Goal: Task Accomplishment & Management: Use online tool/utility

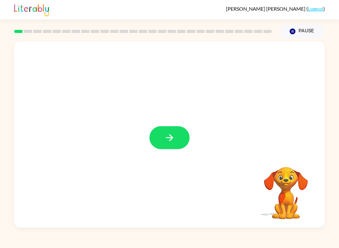
click at [166, 134] on icon "button" at bounding box center [169, 137] width 11 height 11
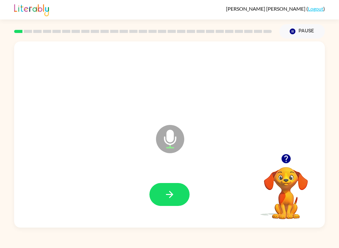
click at [172, 194] on icon "button" at bounding box center [169, 194] width 7 height 7
click at [174, 199] on icon "button" at bounding box center [169, 194] width 11 height 11
click at [171, 199] on icon "button" at bounding box center [169, 194] width 11 height 11
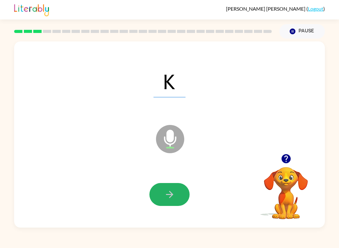
click at [177, 190] on button "button" at bounding box center [169, 194] width 40 height 23
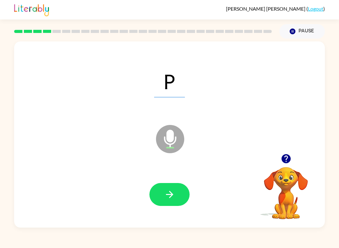
click at [176, 191] on button "button" at bounding box center [169, 194] width 40 height 23
click at [175, 194] on icon "button" at bounding box center [169, 194] width 11 height 11
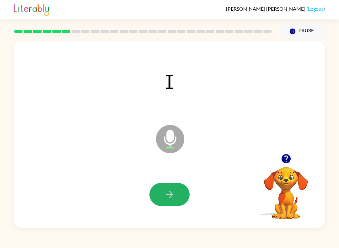
click at [170, 193] on icon "button" at bounding box center [169, 194] width 11 height 11
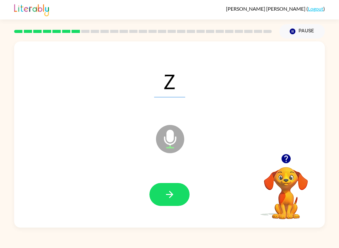
click at [171, 190] on icon "button" at bounding box center [169, 194] width 11 height 11
click at [167, 197] on icon "button" at bounding box center [169, 194] width 11 height 11
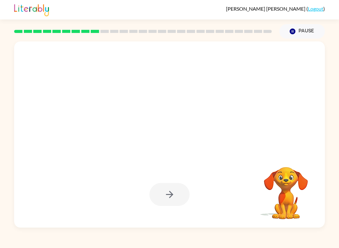
click at [310, 26] on button "Pause Pause" at bounding box center [301, 31] width 45 height 14
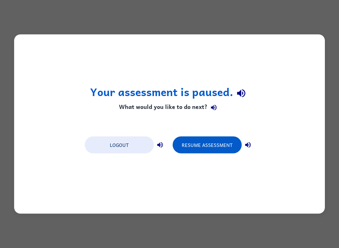
click at [204, 144] on button "Resume Assessment" at bounding box center [206, 144] width 69 height 17
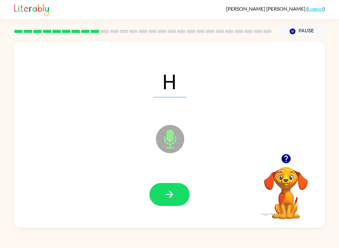
click at [170, 190] on icon "button" at bounding box center [169, 194] width 11 height 11
click at [171, 178] on div at bounding box center [169, 194] width 298 height 54
click at [169, 195] on icon "button" at bounding box center [169, 194] width 11 height 11
click at [161, 213] on div at bounding box center [169, 194] width 298 height 54
click at [167, 190] on icon "button" at bounding box center [169, 194] width 11 height 11
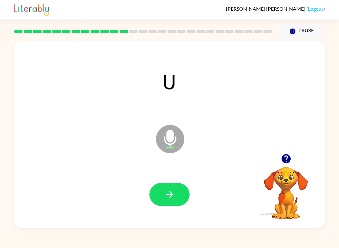
click at [177, 197] on button "button" at bounding box center [169, 194] width 40 height 23
click at [175, 196] on icon "button" at bounding box center [169, 194] width 11 height 11
click at [162, 196] on button "button" at bounding box center [169, 194] width 40 height 23
click at [171, 186] on button "button" at bounding box center [169, 194] width 40 height 23
click at [184, 193] on button "button" at bounding box center [169, 194] width 40 height 23
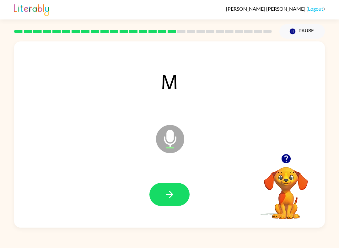
click at [178, 190] on button "button" at bounding box center [169, 194] width 40 height 23
click at [161, 209] on div at bounding box center [169, 194] width 298 height 54
click at [167, 199] on icon "button" at bounding box center [169, 194] width 11 height 11
click at [165, 191] on icon "button" at bounding box center [169, 194] width 11 height 11
click at [172, 195] on icon "button" at bounding box center [169, 194] width 7 height 7
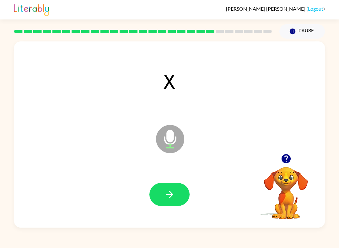
click at [176, 187] on button "button" at bounding box center [169, 194] width 40 height 23
click at [161, 200] on button "button" at bounding box center [169, 194] width 40 height 23
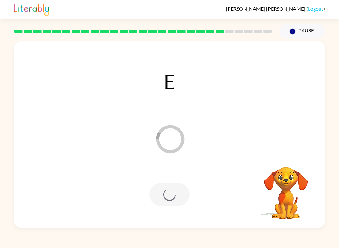
click at [172, 197] on div at bounding box center [169, 194] width 40 height 23
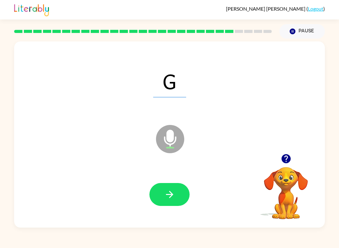
click at [179, 197] on button "button" at bounding box center [169, 194] width 40 height 23
click at [159, 190] on button "button" at bounding box center [169, 194] width 40 height 23
click at [159, 203] on button "button" at bounding box center [169, 194] width 40 height 23
click at [169, 184] on button "button" at bounding box center [169, 194] width 40 height 23
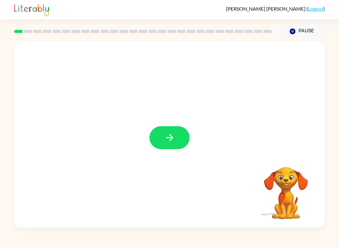
click at [171, 144] on button "button" at bounding box center [169, 137] width 40 height 23
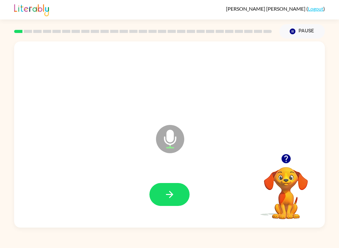
click at [159, 193] on button "button" at bounding box center [169, 194] width 40 height 23
click at [163, 199] on button "button" at bounding box center [169, 194] width 40 height 23
click at [168, 190] on icon "button" at bounding box center [169, 194] width 11 height 11
click at [165, 203] on button "button" at bounding box center [169, 194] width 40 height 23
click at [169, 190] on icon "button" at bounding box center [169, 194] width 11 height 11
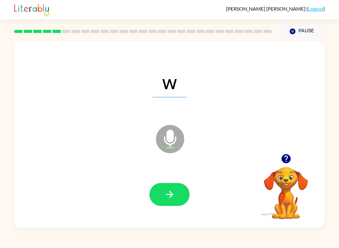
click at [169, 196] on icon "button" at bounding box center [169, 194] width 11 height 11
click at [159, 198] on button "button" at bounding box center [169, 194] width 40 height 23
click at [167, 196] on icon "button" at bounding box center [169, 194] width 11 height 11
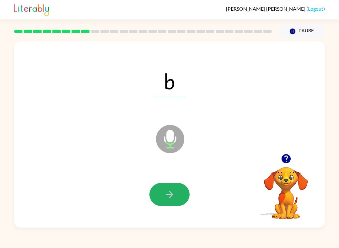
click at [164, 194] on icon "button" at bounding box center [169, 194] width 11 height 11
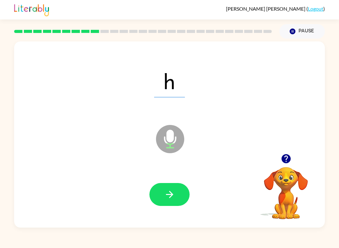
click at [167, 189] on icon "button" at bounding box center [169, 194] width 11 height 11
click at [175, 190] on icon "button" at bounding box center [169, 194] width 11 height 11
click at [163, 192] on button "button" at bounding box center [169, 194] width 40 height 23
click at [178, 198] on button "button" at bounding box center [169, 194] width 40 height 23
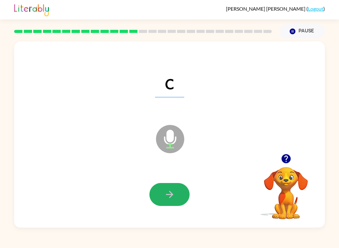
click at [167, 195] on icon "button" at bounding box center [169, 194] width 7 height 7
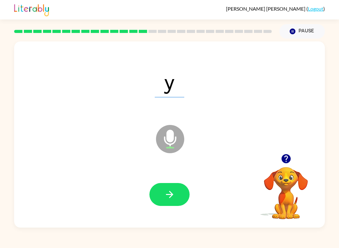
click at [161, 205] on button "button" at bounding box center [169, 194] width 40 height 23
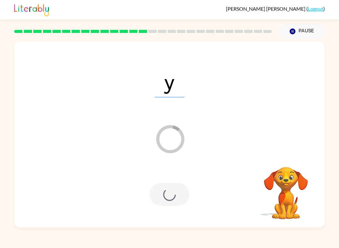
click at [156, 204] on div at bounding box center [169, 194] width 40 height 23
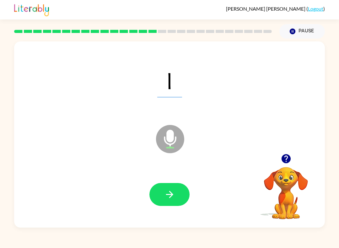
click at [173, 200] on icon "button" at bounding box center [169, 194] width 11 height 11
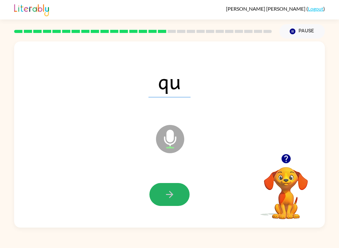
click at [165, 186] on button "button" at bounding box center [169, 194] width 40 height 23
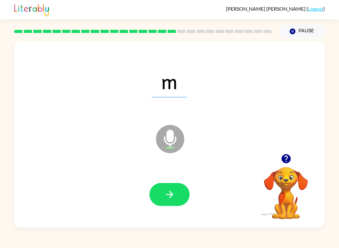
click at [168, 190] on icon "button" at bounding box center [169, 194] width 11 height 11
click at [178, 181] on div at bounding box center [169, 194] width 298 height 54
click at [175, 192] on icon "button" at bounding box center [169, 194] width 11 height 11
click at [176, 189] on button "button" at bounding box center [169, 194] width 40 height 23
click at [176, 192] on button "button" at bounding box center [169, 194] width 40 height 23
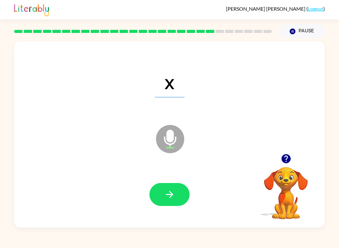
click at [172, 190] on icon "button" at bounding box center [169, 194] width 11 height 11
click at [170, 192] on icon "button" at bounding box center [169, 194] width 7 height 7
click at [167, 199] on icon "button" at bounding box center [169, 194] width 11 height 11
click at [170, 195] on icon "button" at bounding box center [169, 194] width 7 height 7
click at [162, 187] on button "button" at bounding box center [169, 194] width 40 height 23
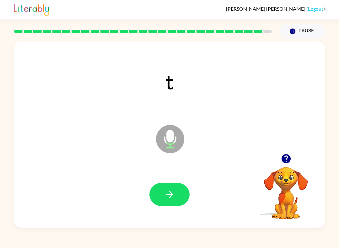
click at [175, 194] on button "button" at bounding box center [169, 194] width 40 height 23
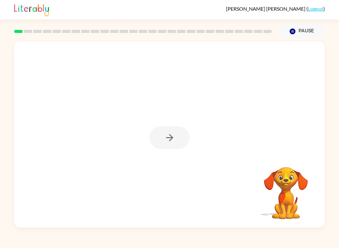
click at [167, 138] on div at bounding box center [169, 137] width 40 height 23
click at [170, 141] on div at bounding box center [169, 137] width 40 height 23
click at [167, 136] on icon "button" at bounding box center [169, 137] width 11 height 11
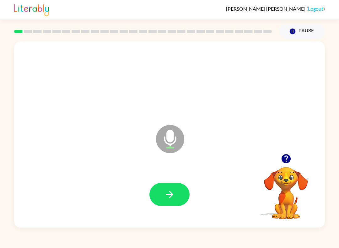
click at [174, 203] on button "button" at bounding box center [169, 194] width 40 height 23
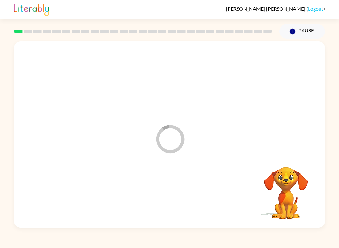
click at [174, 184] on div at bounding box center [169, 194] width 298 height 54
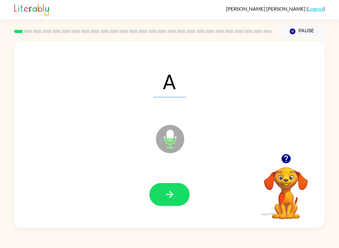
click at [176, 202] on button "button" at bounding box center [169, 194] width 40 height 23
click at [176, 195] on button "button" at bounding box center [169, 194] width 40 height 23
click at [178, 191] on button "button" at bounding box center [169, 194] width 40 height 23
click at [177, 191] on div at bounding box center [169, 194] width 40 height 23
click at [172, 189] on button "button" at bounding box center [169, 194] width 40 height 23
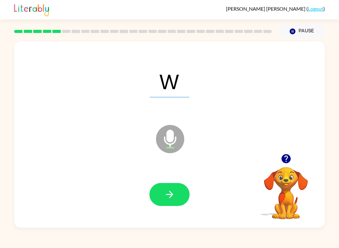
click at [171, 184] on button "button" at bounding box center [169, 194] width 40 height 23
click at [175, 202] on button "button" at bounding box center [169, 194] width 40 height 23
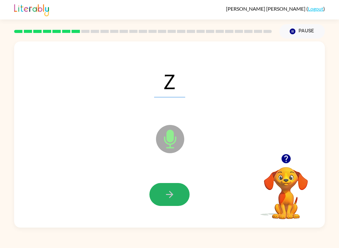
click at [179, 188] on button "button" at bounding box center [169, 194] width 40 height 23
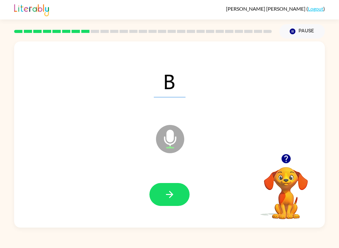
click at [174, 197] on icon "button" at bounding box center [169, 194] width 11 height 11
click at [174, 200] on icon "button" at bounding box center [169, 194] width 11 height 11
click at [174, 198] on icon "button" at bounding box center [169, 194] width 11 height 11
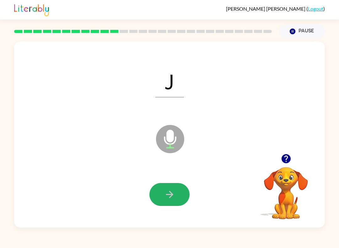
click at [174, 192] on icon "button" at bounding box center [169, 194] width 11 height 11
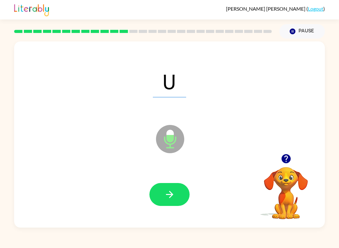
click at [172, 186] on button "button" at bounding box center [169, 194] width 40 height 23
click at [171, 189] on button "button" at bounding box center [169, 194] width 40 height 23
click at [174, 195] on icon "button" at bounding box center [169, 194] width 11 height 11
click at [174, 203] on button "button" at bounding box center [169, 194] width 40 height 23
click at [163, 199] on button "button" at bounding box center [169, 194] width 40 height 23
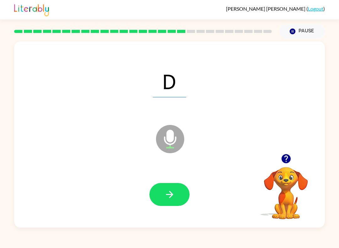
click at [167, 200] on button "button" at bounding box center [169, 194] width 40 height 23
click at [167, 194] on icon "button" at bounding box center [169, 194] width 11 height 11
click at [179, 192] on button "button" at bounding box center [169, 194] width 40 height 23
click at [174, 187] on button "button" at bounding box center [169, 194] width 40 height 23
click at [178, 197] on button "button" at bounding box center [169, 194] width 40 height 23
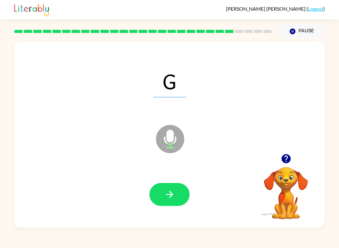
click at [180, 198] on button "button" at bounding box center [169, 194] width 40 height 23
click at [179, 188] on button "button" at bounding box center [169, 194] width 40 height 23
click at [173, 190] on icon "button" at bounding box center [169, 194] width 11 height 11
click at [168, 198] on icon "button" at bounding box center [169, 194] width 11 height 11
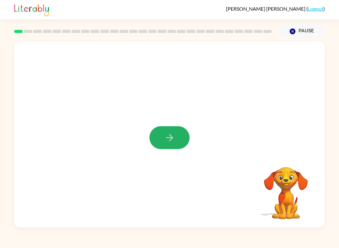
click at [158, 130] on button "button" at bounding box center [169, 137] width 40 height 23
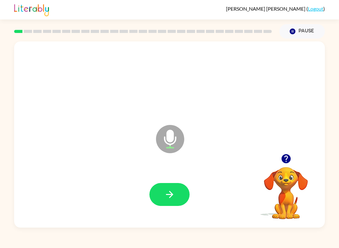
click at [168, 196] on icon "button" at bounding box center [169, 194] width 11 height 11
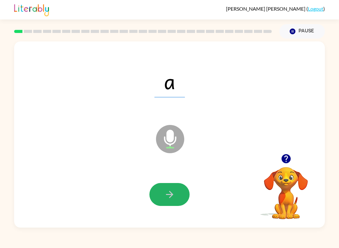
click at [162, 194] on button "button" at bounding box center [169, 194] width 40 height 23
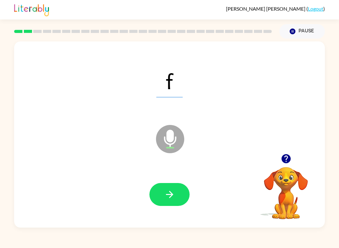
click at [172, 195] on icon "button" at bounding box center [169, 194] width 7 height 7
click at [174, 197] on icon "button" at bounding box center [169, 194] width 11 height 11
click at [177, 191] on button "button" at bounding box center [169, 194] width 40 height 23
click at [176, 178] on div at bounding box center [169, 194] width 298 height 54
click at [177, 192] on button "button" at bounding box center [169, 194] width 40 height 23
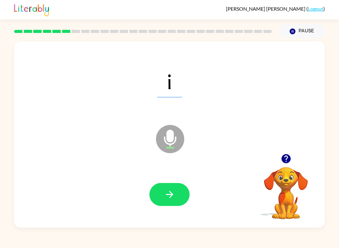
click at [162, 199] on button "button" at bounding box center [169, 194] width 40 height 23
click at [172, 203] on button "button" at bounding box center [169, 194] width 40 height 23
click at [173, 192] on icon "button" at bounding box center [169, 194] width 11 height 11
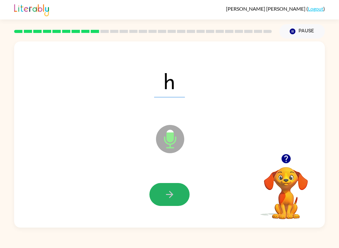
click at [176, 184] on button "button" at bounding box center [169, 194] width 40 height 23
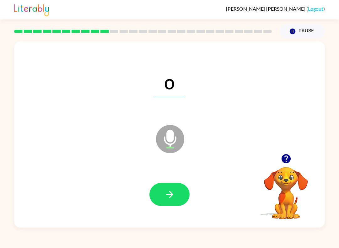
click at [168, 183] on button "button" at bounding box center [169, 194] width 40 height 23
click at [170, 211] on div at bounding box center [169, 194] width 298 height 54
click at [190, 188] on div at bounding box center [169, 194] width 298 height 54
click at [179, 189] on button "button" at bounding box center [169, 194] width 40 height 23
click at [176, 195] on button "button" at bounding box center [169, 194] width 40 height 23
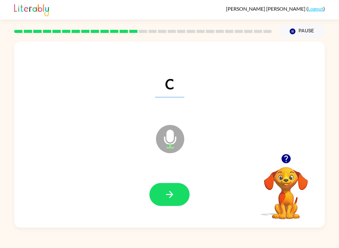
click at [175, 195] on button "button" at bounding box center [169, 194] width 40 height 23
click at [171, 186] on button "button" at bounding box center [169, 194] width 40 height 23
click at [157, 204] on button "button" at bounding box center [169, 194] width 40 height 23
click at [182, 78] on span "qu" at bounding box center [169, 81] width 42 height 33
click at [172, 191] on icon "button" at bounding box center [169, 194] width 11 height 11
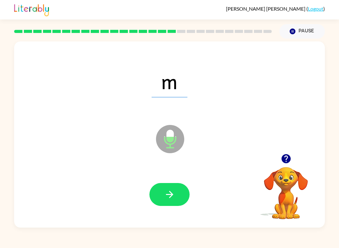
click at [163, 173] on div at bounding box center [169, 194] width 298 height 54
click at [161, 188] on button "button" at bounding box center [169, 194] width 40 height 23
click at [160, 197] on button "button" at bounding box center [169, 194] width 40 height 23
click at [153, 183] on div at bounding box center [169, 194] width 298 height 54
click at [165, 205] on button "button" at bounding box center [169, 194] width 40 height 23
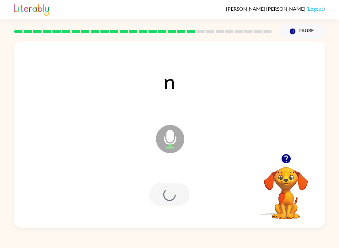
click at [167, 207] on div at bounding box center [169, 194] width 298 height 54
click at [180, 203] on div at bounding box center [169, 194] width 40 height 23
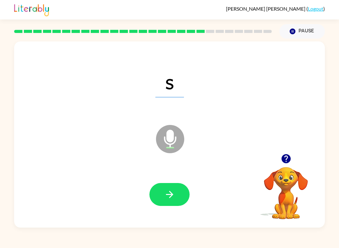
click at [163, 183] on button "button" at bounding box center [169, 194] width 40 height 23
click at [169, 194] on icon "button" at bounding box center [169, 194] width 11 height 11
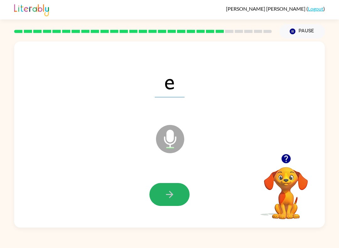
click at [155, 191] on button "button" at bounding box center [169, 194] width 40 height 23
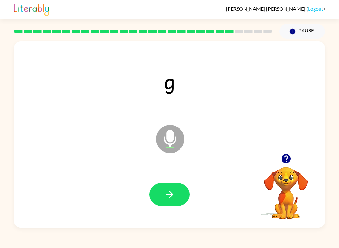
click at [182, 184] on button "button" at bounding box center [169, 194] width 40 height 23
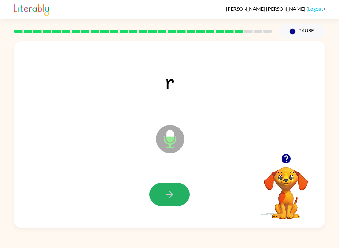
click at [163, 194] on button "button" at bounding box center [169, 194] width 40 height 23
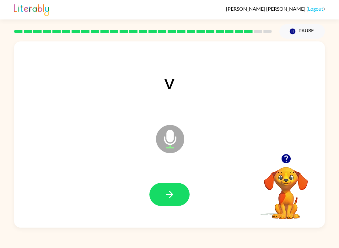
click at [162, 201] on button "button" at bounding box center [169, 194] width 40 height 23
click at [152, 188] on button "button" at bounding box center [169, 194] width 40 height 23
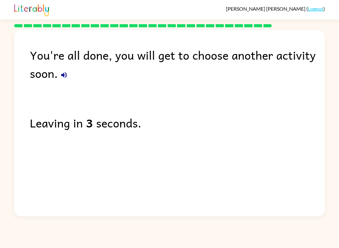
click at [319, 10] on link "Logout" at bounding box center [315, 9] width 15 height 6
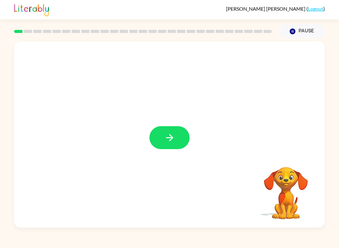
click at [158, 135] on button "button" at bounding box center [169, 137] width 40 height 23
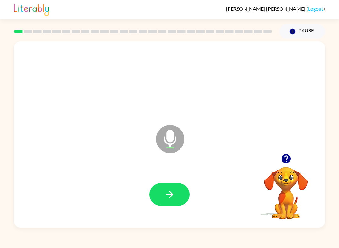
click at [174, 197] on icon "button" at bounding box center [169, 194] width 11 height 11
click at [169, 199] on icon "button" at bounding box center [169, 194] width 11 height 11
click at [170, 190] on icon "button" at bounding box center [169, 194] width 11 height 11
click at [164, 190] on icon "button" at bounding box center [169, 194] width 11 height 11
click at [169, 199] on icon "button" at bounding box center [169, 194] width 11 height 11
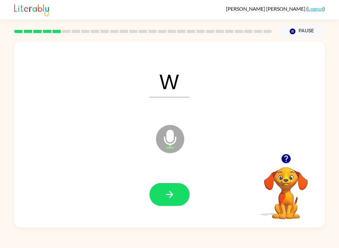
click at [173, 186] on button "button" at bounding box center [169, 194] width 40 height 23
click at [165, 196] on icon "button" at bounding box center [169, 194] width 11 height 11
click at [175, 196] on button "button" at bounding box center [169, 194] width 40 height 23
click at [170, 192] on icon "button" at bounding box center [169, 194] width 7 height 7
click at [173, 187] on button "button" at bounding box center [169, 194] width 40 height 23
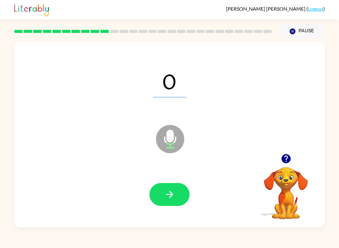
click at [165, 200] on button "button" at bounding box center [169, 194] width 40 height 23
click at [167, 198] on icon "button" at bounding box center [169, 194] width 11 height 11
click at [182, 190] on button "button" at bounding box center [169, 194] width 40 height 23
click at [172, 195] on icon "button" at bounding box center [169, 194] width 7 height 7
click at [174, 186] on button "button" at bounding box center [169, 194] width 40 height 23
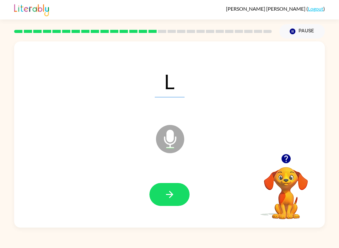
click at [159, 204] on button "button" at bounding box center [169, 194] width 40 height 23
click at [167, 188] on button "button" at bounding box center [169, 194] width 40 height 23
click at [171, 196] on icon "button" at bounding box center [169, 194] width 7 height 7
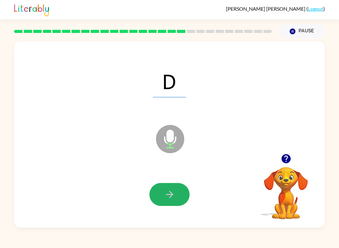
click at [172, 196] on icon "button" at bounding box center [169, 194] width 7 height 7
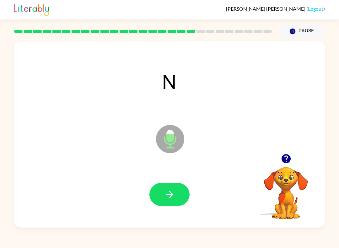
click at [176, 188] on button "button" at bounding box center [169, 194] width 40 height 23
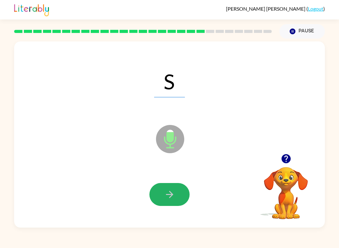
click at [164, 198] on icon "button" at bounding box center [169, 194] width 11 height 11
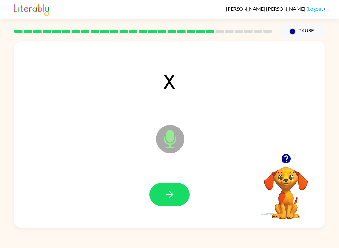
click at [170, 197] on icon "button" at bounding box center [169, 194] width 7 height 7
click at [172, 195] on icon "button" at bounding box center [169, 194] width 7 height 7
click at [167, 201] on button "button" at bounding box center [169, 194] width 40 height 23
click at [171, 197] on icon "button" at bounding box center [169, 194] width 11 height 11
click at [175, 191] on icon "button" at bounding box center [169, 194] width 11 height 11
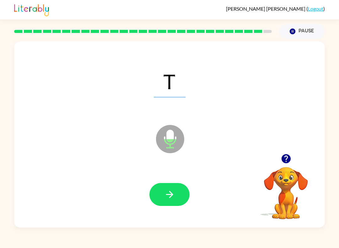
click at [177, 196] on button "button" at bounding box center [169, 194] width 40 height 23
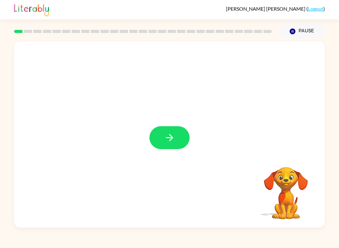
click at [165, 132] on icon "button" at bounding box center [169, 137] width 11 height 11
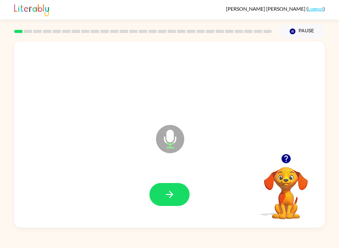
click at [172, 193] on icon "button" at bounding box center [169, 194] width 11 height 11
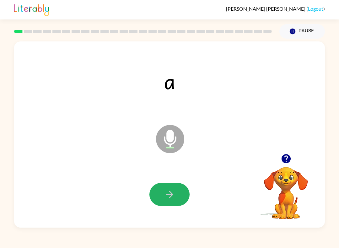
click at [165, 185] on button "button" at bounding box center [169, 194] width 40 height 23
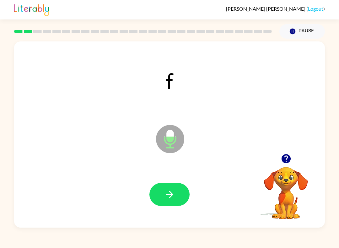
click at [164, 201] on button "button" at bounding box center [169, 194] width 40 height 23
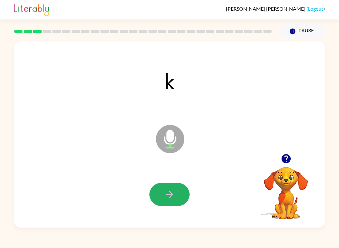
click at [172, 194] on icon "button" at bounding box center [169, 194] width 7 height 7
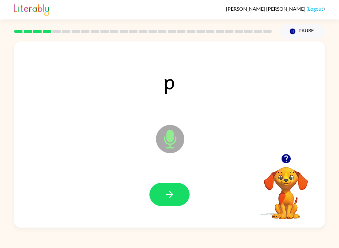
click at [160, 201] on button "button" at bounding box center [169, 194] width 40 height 23
click at [161, 192] on button "button" at bounding box center [169, 194] width 40 height 23
click at [116, 228] on div "[PERSON_NAME] ( Logout ) Pause Pause i Microphone The Microphone is here when i…" at bounding box center [169, 124] width 339 height 248
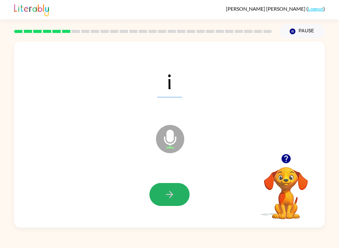
click at [100, 230] on div "[PERSON_NAME] ( Logout ) Pause Pause i Microphone The Microphone is here when i…" at bounding box center [169, 124] width 339 height 248
click at [156, 197] on button "button" at bounding box center [169, 194] width 40 height 23
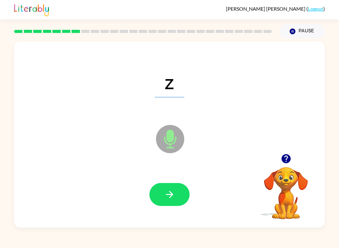
click at [168, 200] on icon "button" at bounding box center [169, 194] width 11 height 11
click at [157, 205] on button "button" at bounding box center [169, 194] width 40 height 23
click at [172, 185] on button "button" at bounding box center [169, 194] width 40 height 23
click at [165, 205] on button "button" at bounding box center [169, 194] width 40 height 23
click at [168, 200] on icon "button" at bounding box center [169, 194] width 11 height 11
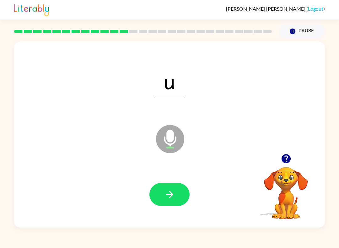
click at [160, 246] on div "Maria-Renee Trevio-Juarez ( Logout ) Pause Pause u Microphone The Microphone is…" at bounding box center [169, 124] width 339 height 248
click at [167, 197] on icon "button" at bounding box center [169, 194] width 11 height 11
click at [157, 209] on div at bounding box center [169, 194] width 298 height 54
click at [169, 193] on icon "button" at bounding box center [169, 194] width 11 height 11
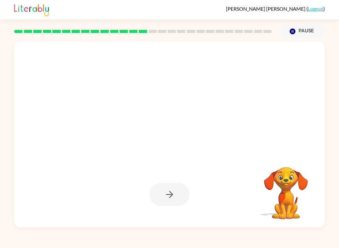
click at [160, 227] on div at bounding box center [169, 134] width 310 height 186
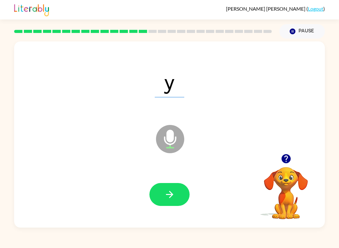
click at [164, 193] on icon "button" at bounding box center [169, 194] width 11 height 11
click at [173, 204] on button "button" at bounding box center [169, 194] width 40 height 23
click at [161, 188] on button "button" at bounding box center [169, 194] width 40 height 23
click at [165, 195] on icon "button" at bounding box center [169, 194] width 11 height 11
click at [168, 189] on icon "button" at bounding box center [169, 194] width 11 height 11
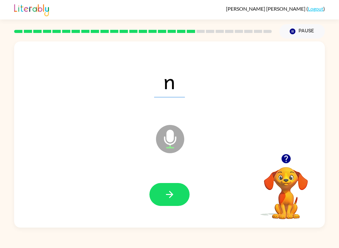
click at [171, 191] on icon "button" at bounding box center [169, 194] width 11 height 11
click at [171, 197] on icon "button" at bounding box center [169, 194] width 11 height 11
click at [159, 198] on button "button" at bounding box center [169, 194] width 40 height 23
click at [171, 193] on icon "button" at bounding box center [169, 194] width 7 height 7
click at [164, 203] on button "button" at bounding box center [169, 194] width 40 height 23
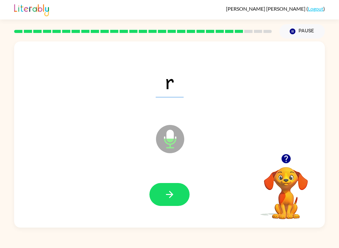
click at [162, 197] on button "button" at bounding box center [169, 194] width 40 height 23
click at [164, 194] on icon "button" at bounding box center [169, 194] width 11 height 11
click at [168, 198] on icon "button" at bounding box center [169, 194] width 11 height 11
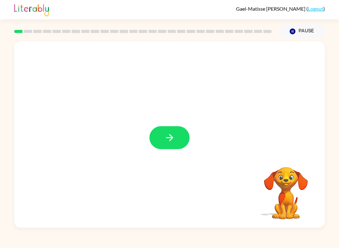
click at [175, 141] on button "button" at bounding box center [169, 137] width 40 height 23
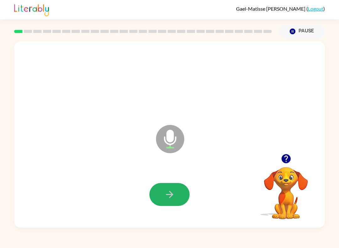
click at [166, 193] on icon "button" at bounding box center [169, 194] width 11 height 11
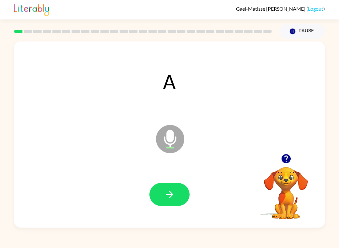
click at [160, 199] on button "button" at bounding box center [169, 194] width 40 height 23
click at [163, 195] on button "button" at bounding box center [169, 194] width 40 height 23
click at [178, 187] on button "button" at bounding box center [169, 194] width 40 height 23
click at [168, 196] on icon "button" at bounding box center [169, 194] width 11 height 11
click at [170, 200] on icon "button" at bounding box center [169, 194] width 11 height 11
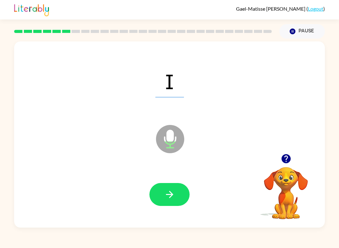
click at [169, 188] on button "button" at bounding box center [169, 194] width 40 height 23
click at [157, 204] on button "button" at bounding box center [169, 194] width 40 height 23
click at [166, 189] on icon "button" at bounding box center [169, 194] width 11 height 11
click at [172, 193] on icon "button" at bounding box center [169, 194] width 11 height 11
click at [171, 184] on button "button" at bounding box center [169, 194] width 40 height 23
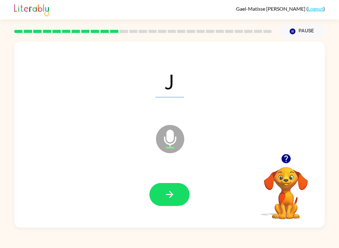
click at [173, 195] on icon "button" at bounding box center [169, 194] width 11 height 11
click at [174, 199] on icon "button" at bounding box center [169, 194] width 11 height 11
click at [169, 194] on icon "button" at bounding box center [169, 194] width 7 height 7
click at [169, 199] on icon "button" at bounding box center [169, 194] width 11 height 11
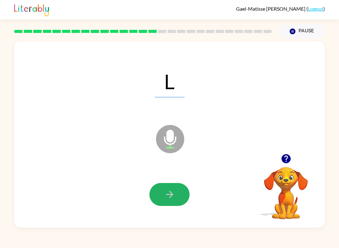
click at [173, 196] on icon "button" at bounding box center [169, 194] width 11 height 11
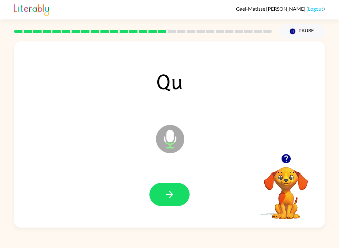
click at [170, 188] on button "button" at bounding box center [169, 194] width 40 height 23
click at [167, 191] on icon "button" at bounding box center [169, 194] width 11 height 11
click at [168, 197] on icon "button" at bounding box center [169, 194] width 11 height 11
click at [165, 192] on icon "button" at bounding box center [169, 194] width 11 height 11
click at [171, 196] on icon "button" at bounding box center [169, 194] width 7 height 7
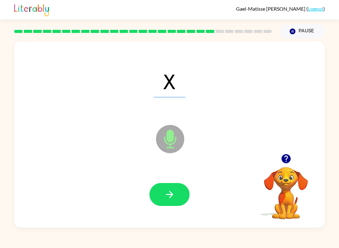
click at [172, 205] on button "button" at bounding box center [169, 194] width 40 height 23
click at [165, 190] on icon "button" at bounding box center [169, 194] width 11 height 11
click at [169, 198] on icon "button" at bounding box center [169, 194] width 7 height 7
click at [170, 193] on icon "button" at bounding box center [169, 194] width 11 height 11
click at [174, 204] on button "button" at bounding box center [169, 194] width 40 height 23
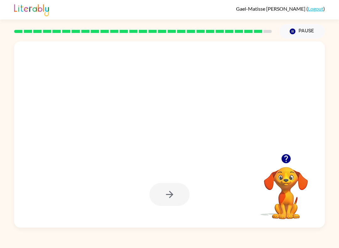
click at [166, 190] on div at bounding box center [169, 194] width 40 height 23
click at [295, 30] on icon "Pause" at bounding box center [292, 31] width 7 height 7
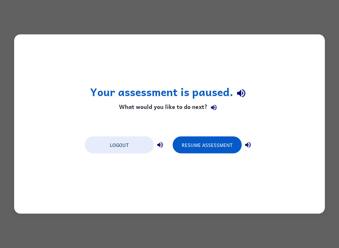
click at [224, 147] on button "Resume Assessment" at bounding box center [206, 144] width 69 height 17
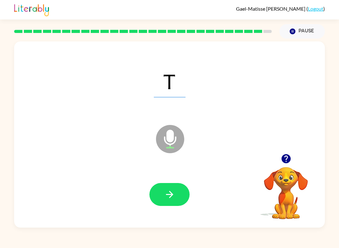
click at [164, 197] on icon "button" at bounding box center [169, 194] width 11 height 11
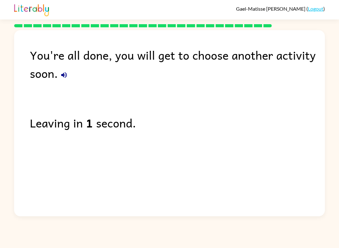
click at [317, 8] on link "Logout" at bounding box center [315, 9] width 15 height 6
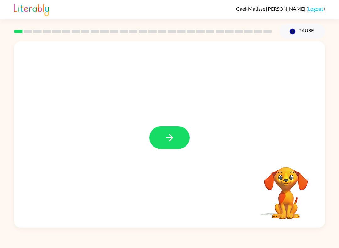
click at [164, 138] on icon "button" at bounding box center [169, 137] width 11 height 11
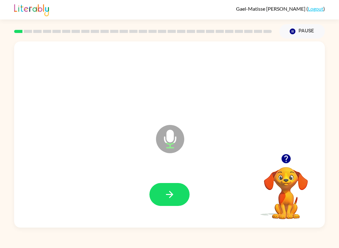
click at [167, 192] on icon "button" at bounding box center [169, 194] width 11 height 11
click at [177, 191] on button "button" at bounding box center [169, 194] width 40 height 23
click at [172, 196] on icon "button" at bounding box center [169, 194] width 7 height 7
click at [165, 200] on button "button" at bounding box center [169, 194] width 40 height 23
click at [167, 189] on icon "button" at bounding box center [169, 194] width 11 height 11
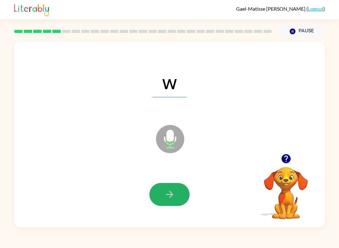
click at [159, 193] on button "button" at bounding box center [169, 194] width 40 height 23
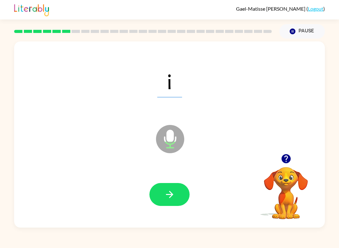
click at [172, 206] on button "button" at bounding box center [169, 194] width 40 height 23
click at [173, 197] on icon "button" at bounding box center [169, 194] width 11 height 11
click at [173, 198] on icon "button" at bounding box center [169, 194] width 11 height 11
click at [165, 197] on icon "button" at bounding box center [169, 194] width 11 height 11
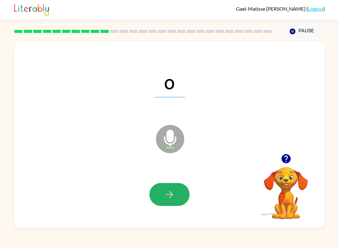
click at [167, 196] on icon "button" at bounding box center [169, 194] width 11 height 11
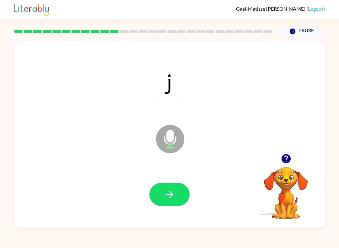
click at [172, 193] on icon "button" at bounding box center [169, 194] width 11 height 11
click at [168, 204] on button "button" at bounding box center [169, 194] width 40 height 23
click at [171, 199] on icon "button" at bounding box center [169, 194] width 11 height 11
click at [174, 203] on button "button" at bounding box center [169, 194] width 40 height 23
click at [176, 198] on button "button" at bounding box center [169, 194] width 40 height 23
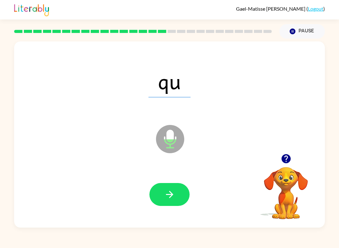
click at [167, 192] on icon "button" at bounding box center [169, 194] width 11 height 11
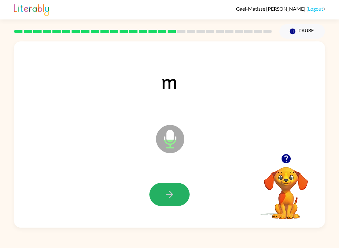
click at [173, 190] on icon "button" at bounding box center [169, 194] width 11 height 11
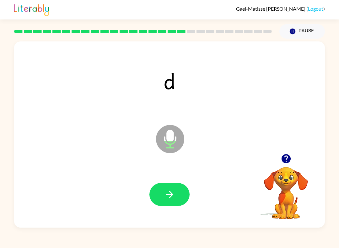
click at [168, 188] on button "button" at bounding box center [169, 194] width 40 height 23
click at [155, 193] on button "button" at bounding box center [169, 194] width 40 height 23
click at [163, 203] on button "button" at bounding box center [169, 194] width 40 height 23
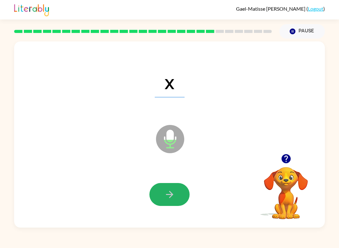
click at [158, 202] on button "button" at bounding box center [169, 194] width 40 height 23
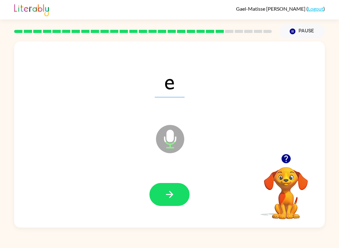
click at [172, 191] on icon "button" at bounding box center [169, 194] width 11 height 11
click at [167, 188] on button "button" at bounding box center [169, 194] width 40 height 23
click at [165, 180] on div at bounding box center [169, 194] width 298 height 54
click at [165, 198] on icon "button" at bounding box center [169, 194] width 11 height 11
click at [162, 202] on button "button" at bounding box center [169, 194] width 40 height 23
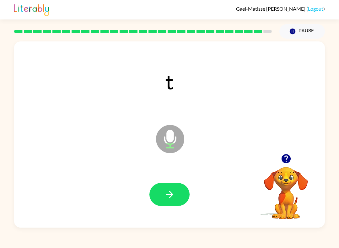
click at [173, 189] on icon "button" at bounding box center [169, 194] width 11 height 11
